Goal: Check status: Check status

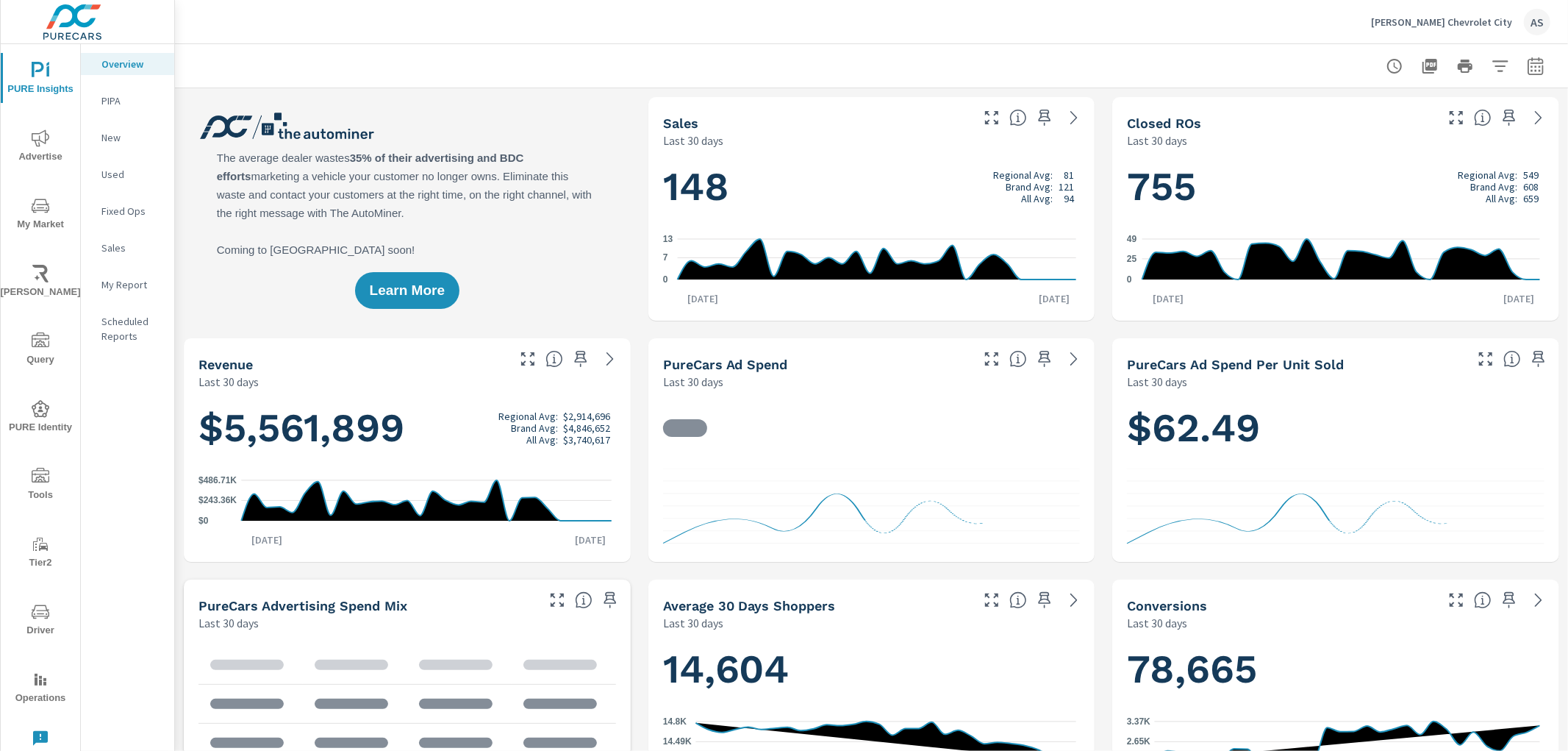
scroll to position [1, 0]
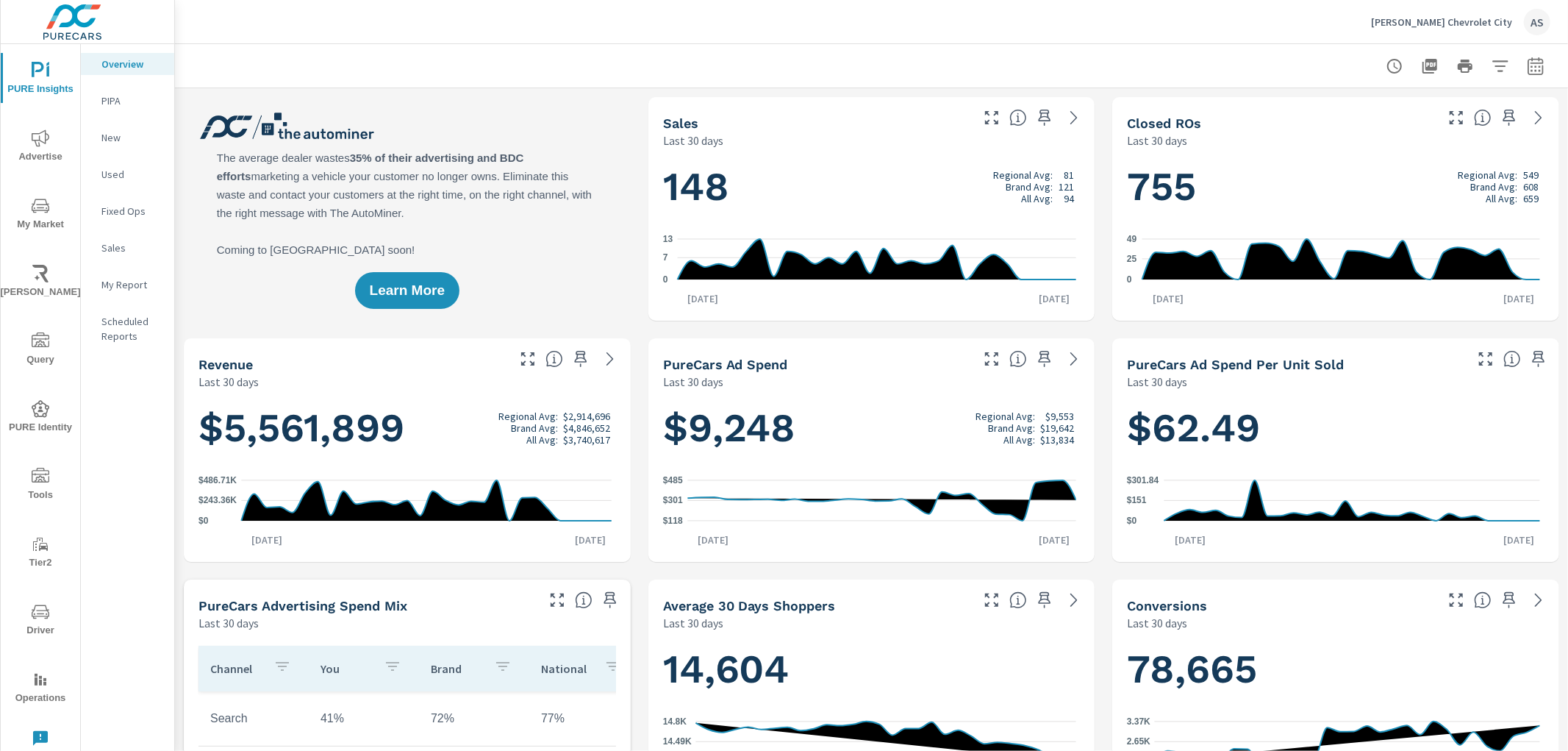
scroll to position [1, 0]
